Goal: Transaction & Acquisition: Obtain resource

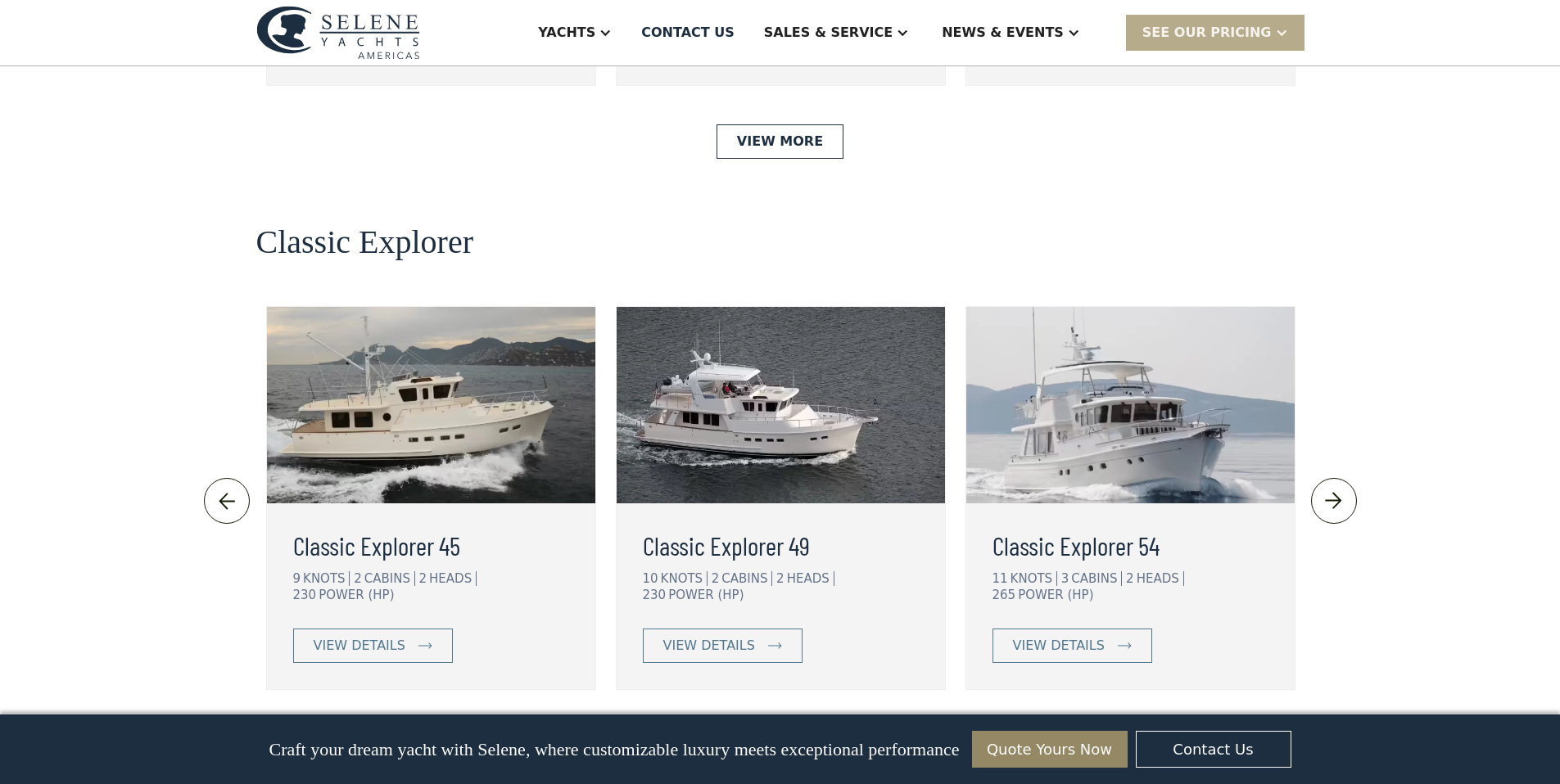
scroll to position [3407, 0]
click at [1053, 635] on div "view details" at bounding box center [1059, 645] width 92 height 20
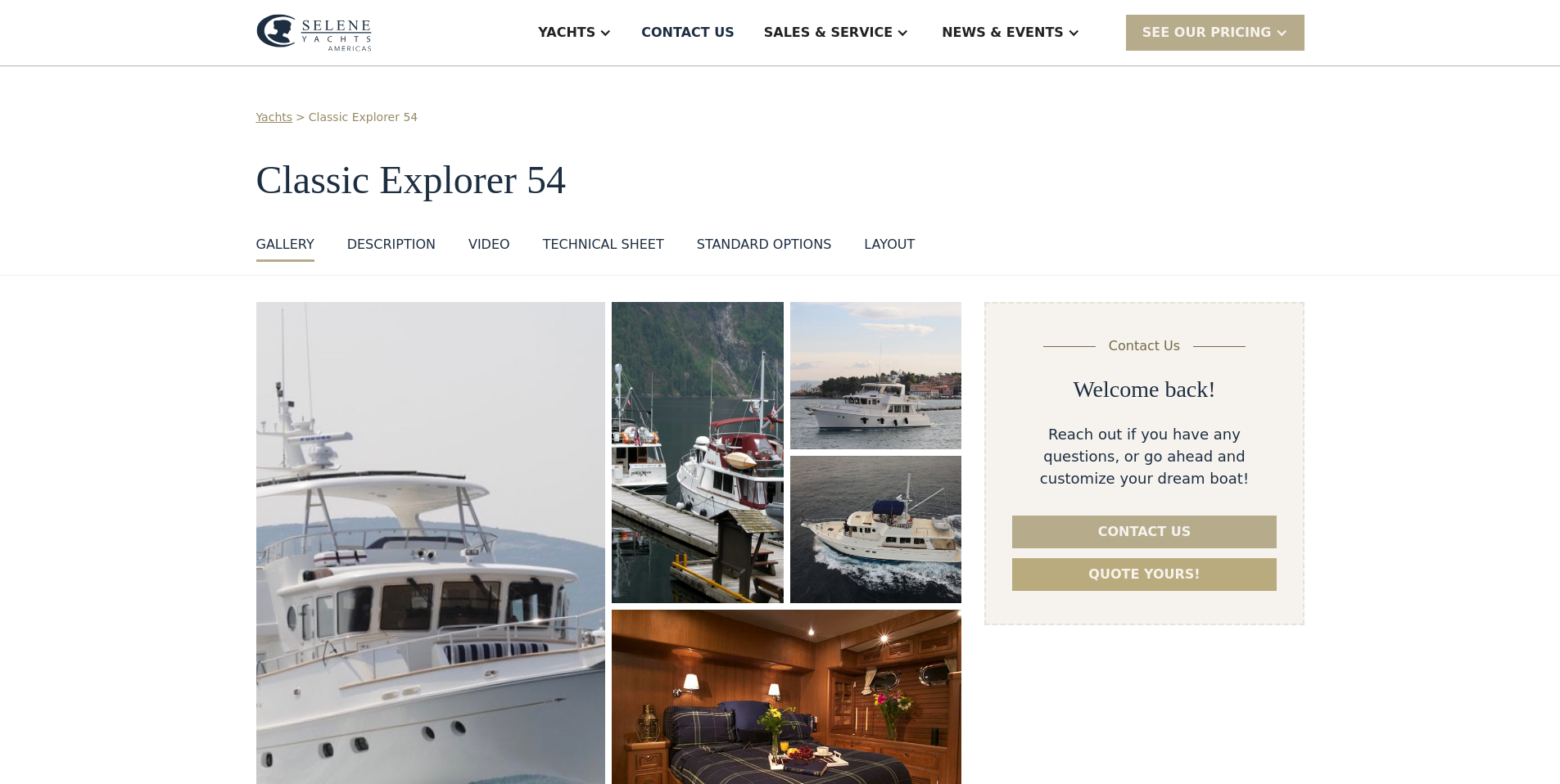
click at [1130, 577] on link "Quote yours!" at bounding box center [1144, 575] width 264 height 33
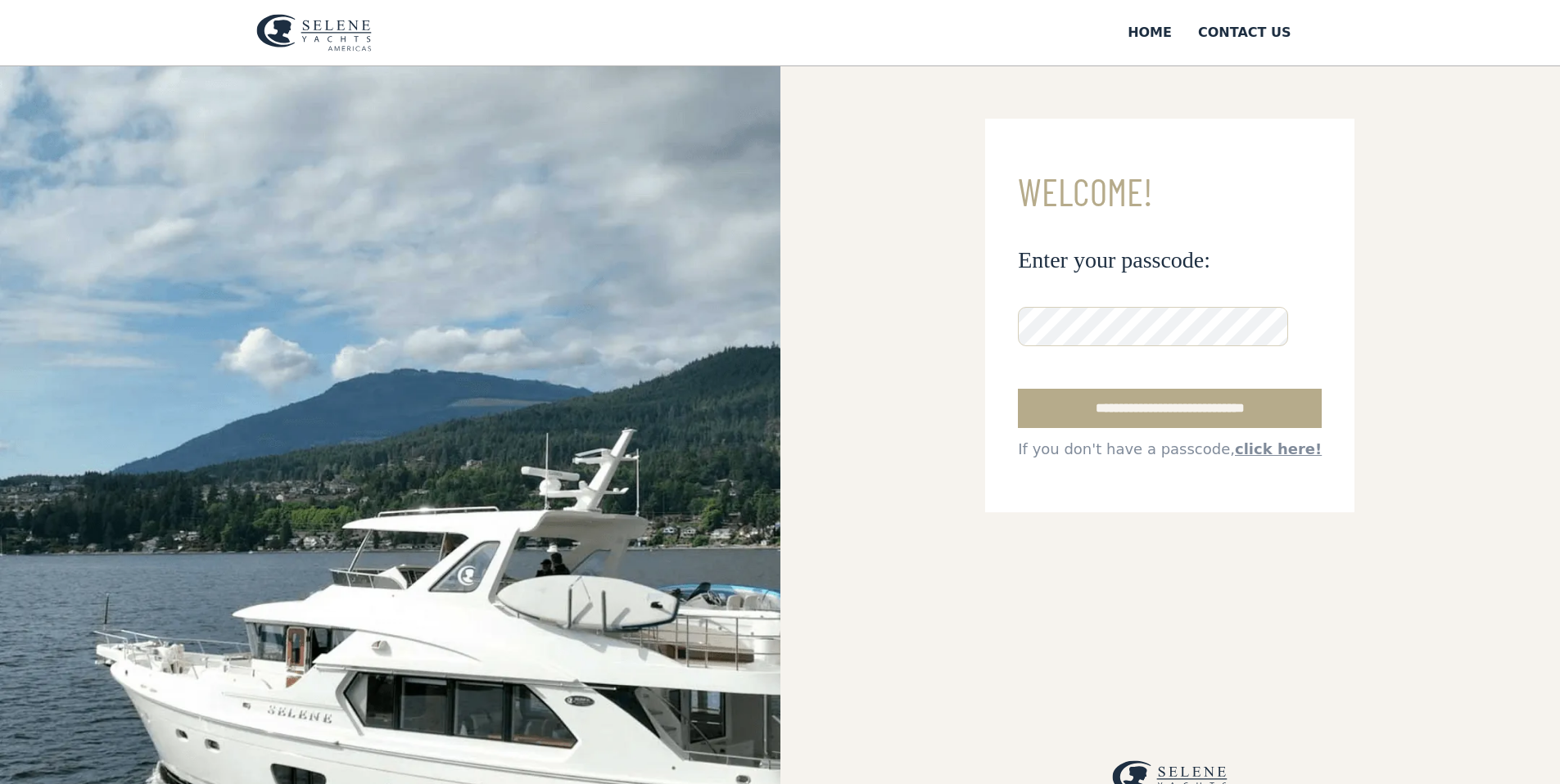
click at [1018, 389] on input "**********" at bounding box center [1170, 408] width 304 height 40
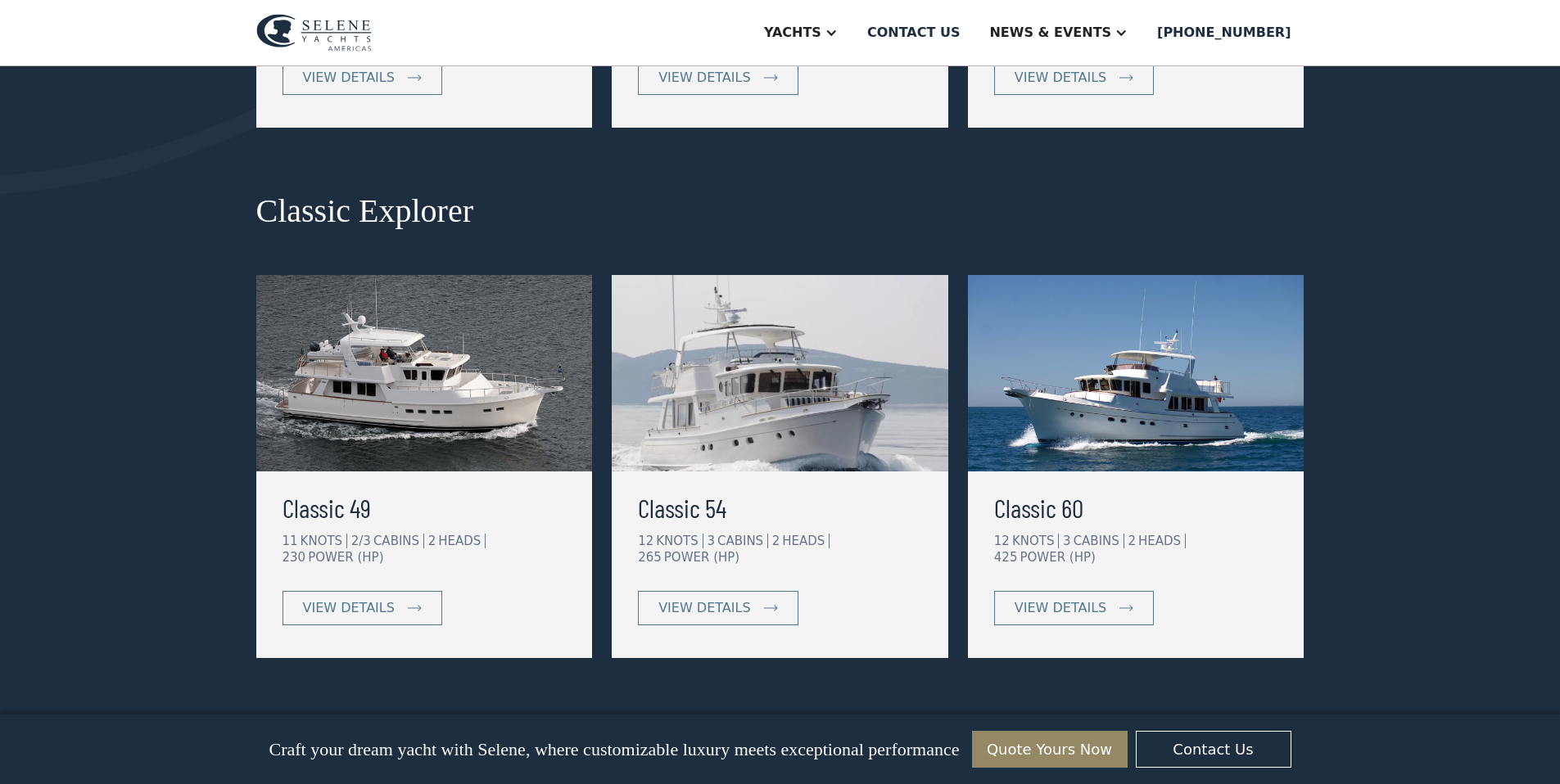
scroll to position [697, 0]
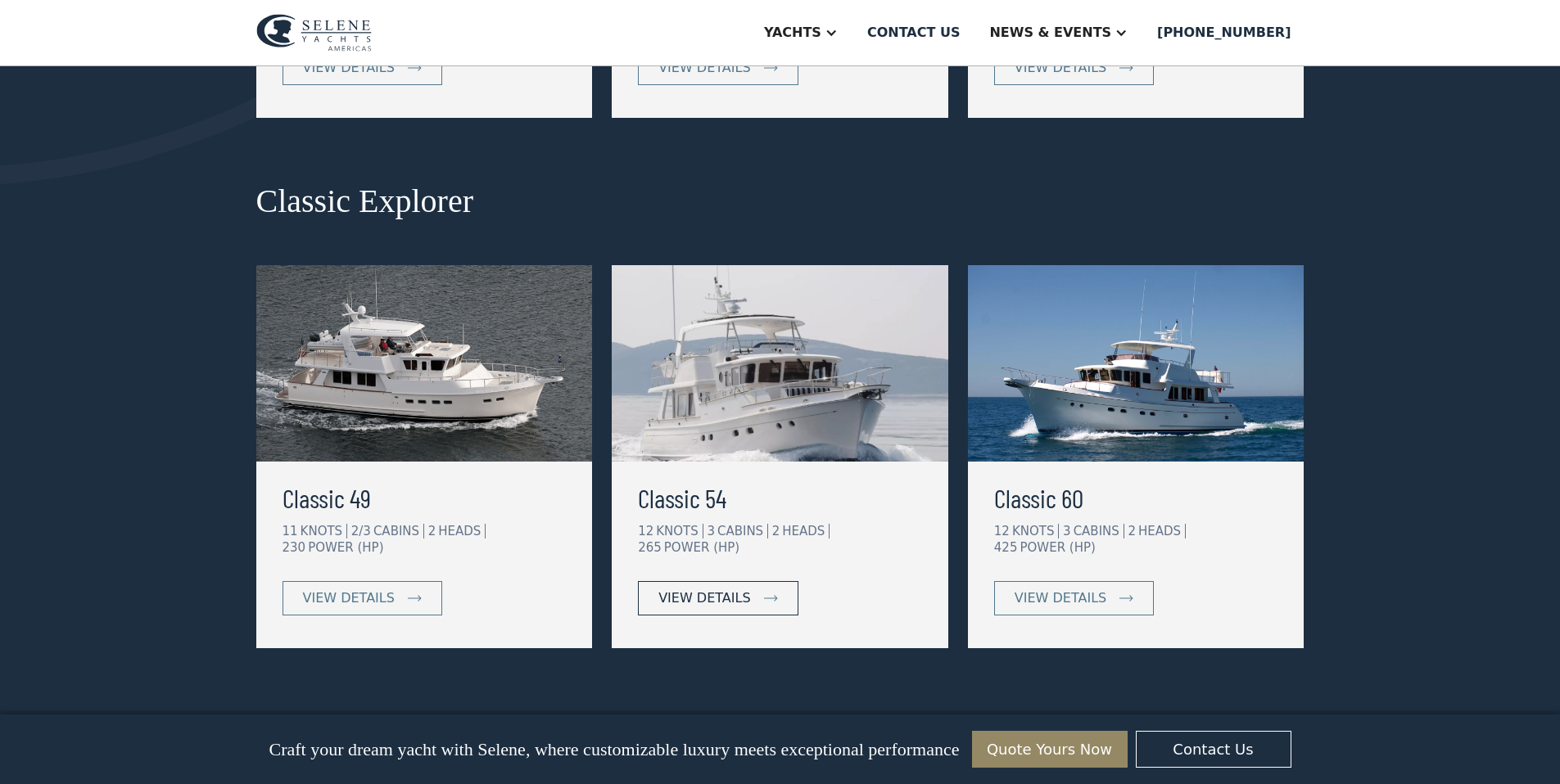
click at [715, 589] on div "view details" at bounding box center [704, 598] width 92 height 20
